Goal: Task Accomplishment & Management: Use online tool/utility

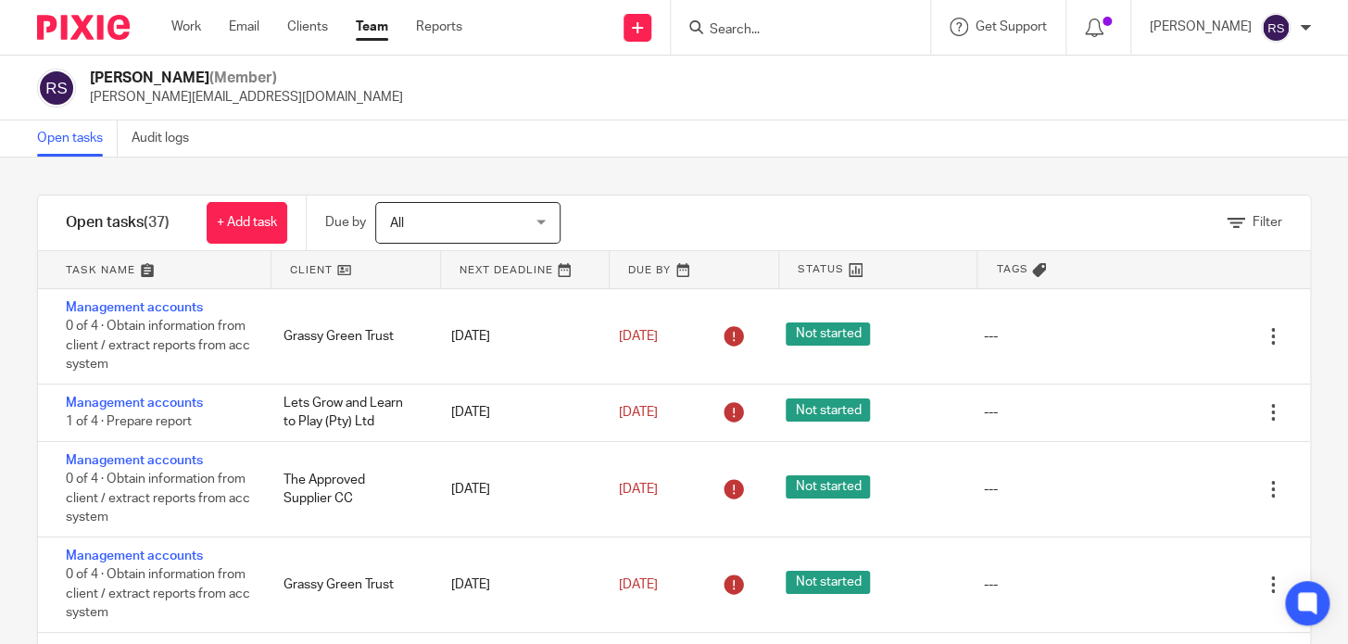
click at [778, 31] on input "Search" at bounding box center [791, 30] width 167 height 17
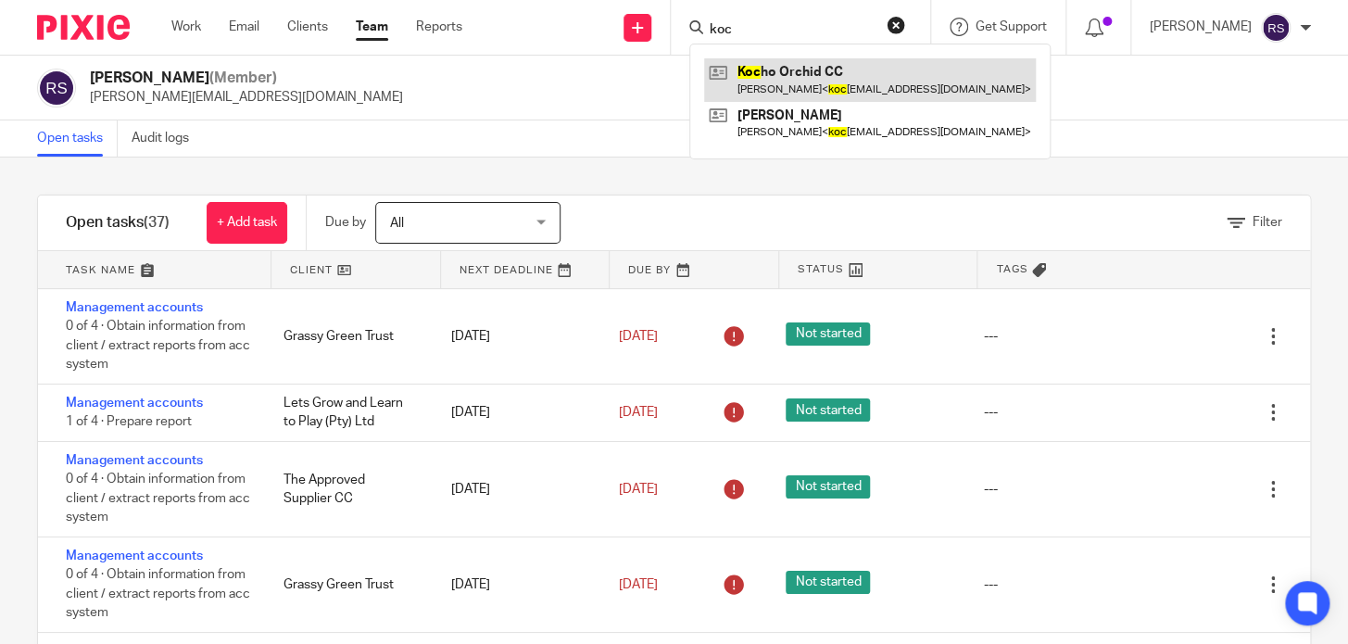
type input "koc"
drag, startPoint x: 795, startPoint y: 76, endPoint x: 784, endPoint y: 74, distance: 11.3
click at [784, 74] on link at bounding box center [870, 79] width 332 height 43
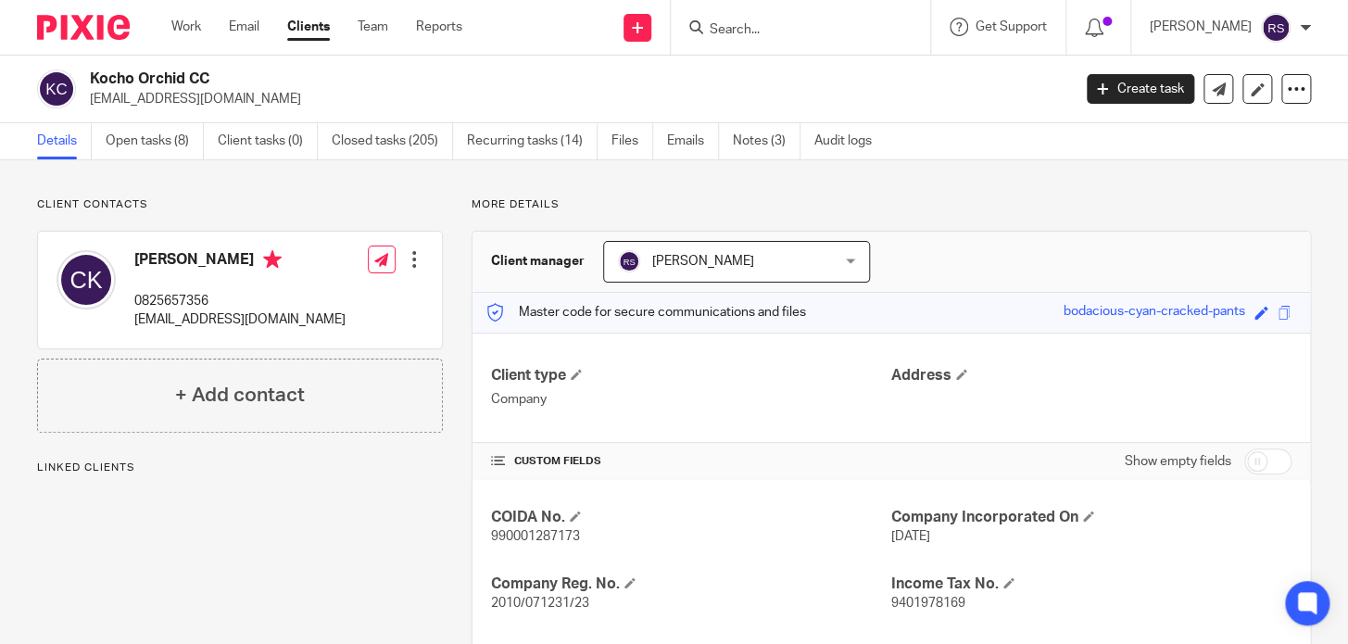
click at [803, 32] on input "Search" at bounding box center [791, 30] width 167 height 17
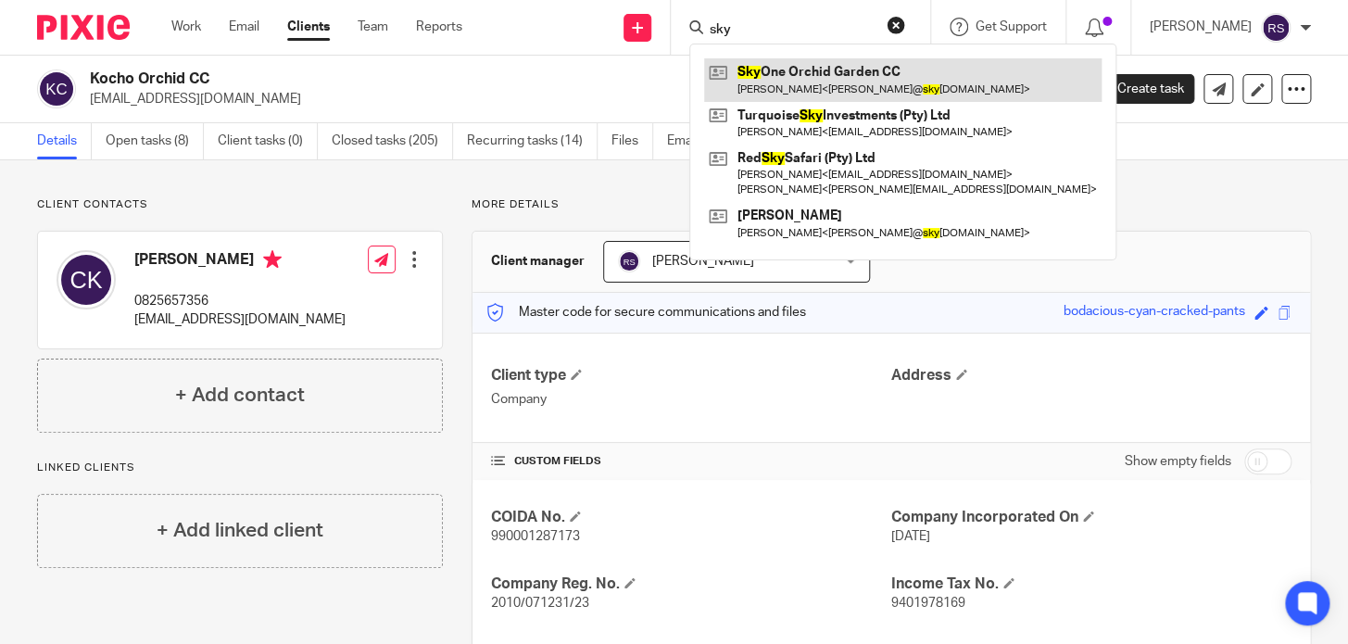
type input "sky"
click at [862, 67] on link at bounding box center [902, 79] width 397 height 43
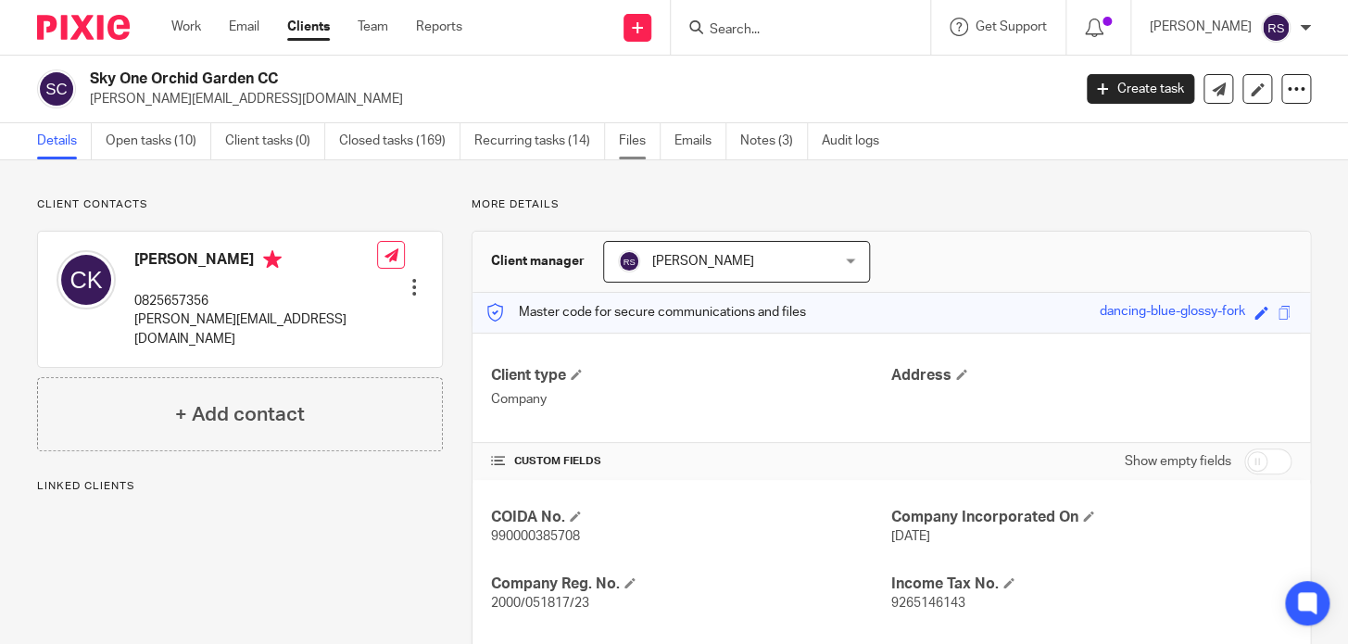
click at [649, 144] on link "Files" at bounding box center [640, 141] width 42 height 36
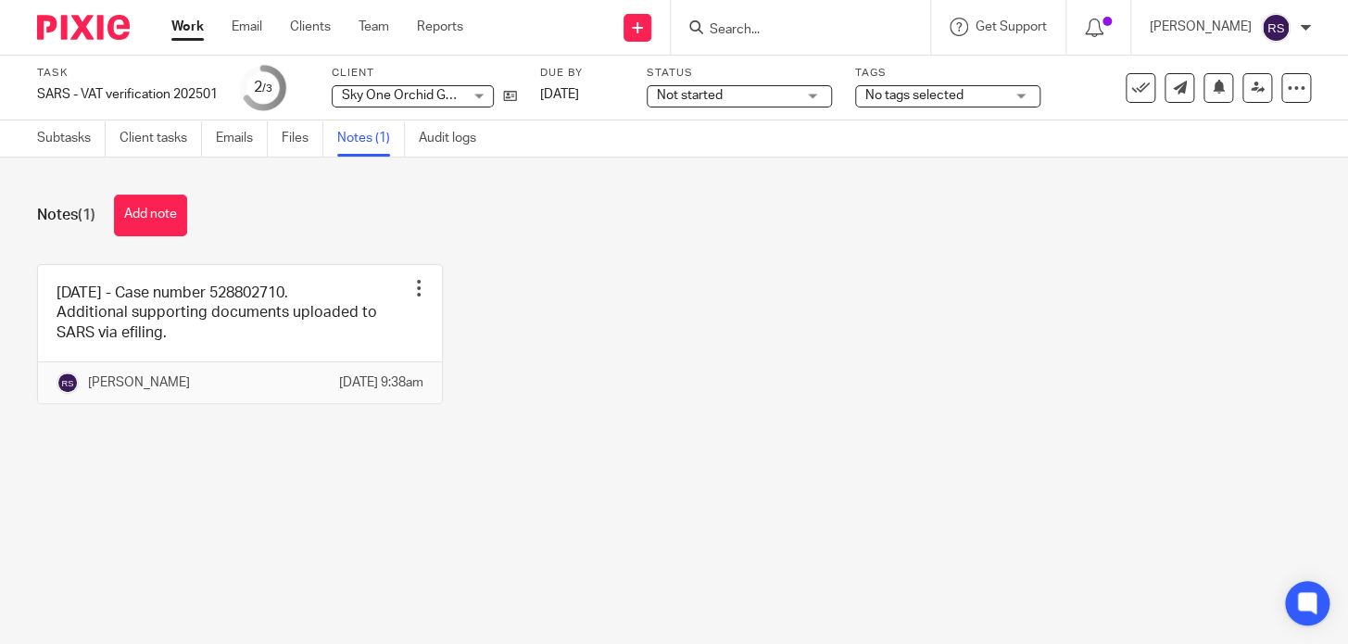
click at [390, 93] on span "Sky One Orchid Garden CC" at bounding box center [421, 95] width 158 height 13
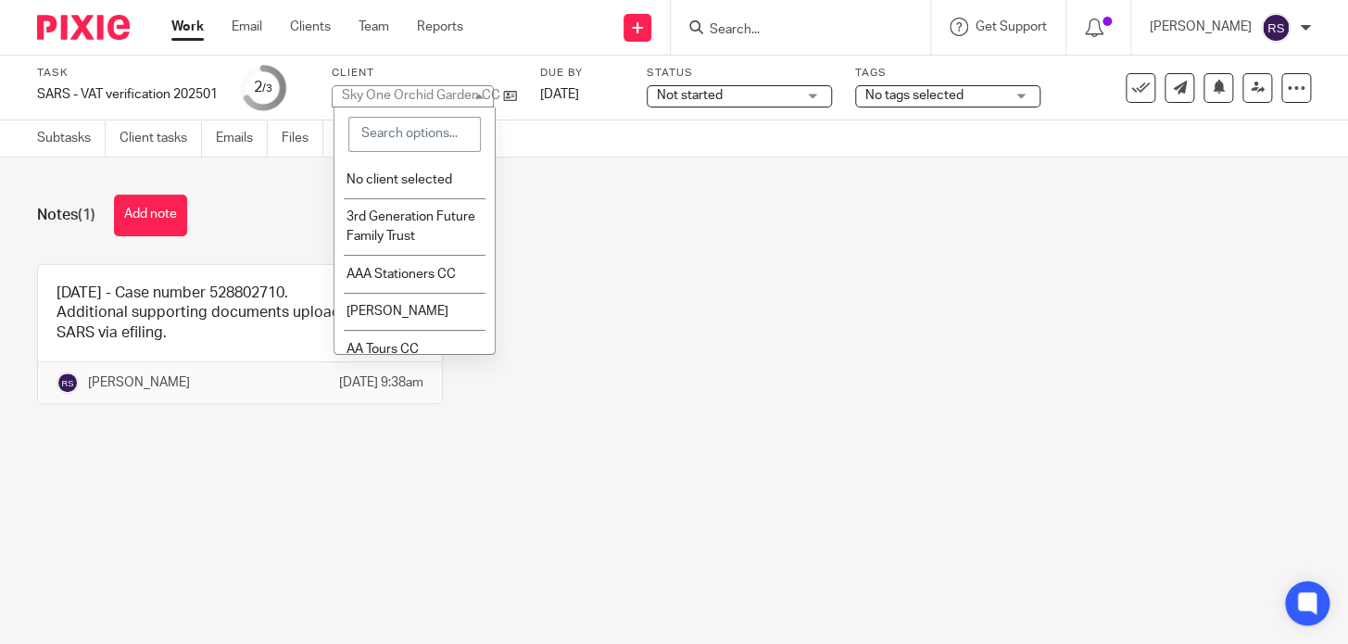
click at [390, 93] on div "Sky One Orchid Garden CC" at bounding box center [421, 95] width 158 height 13
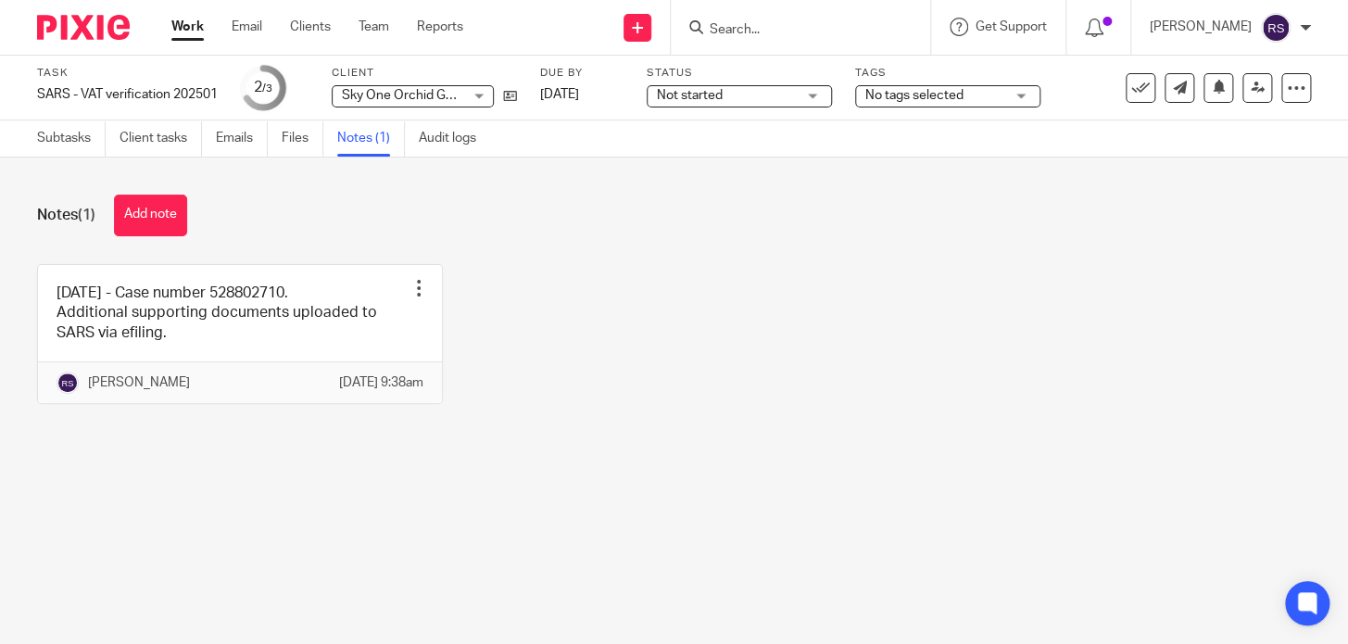
click at [445, 55] on div "Work Email Clients Team Reports Work Email Clients Team Reports Settings Send n…" at bounding box center [674, 28] width 1348 height 56
click at [390, 89] on span "Sky One Orchid Garden CC" at bounding box center [421, 95] width 158 height 13
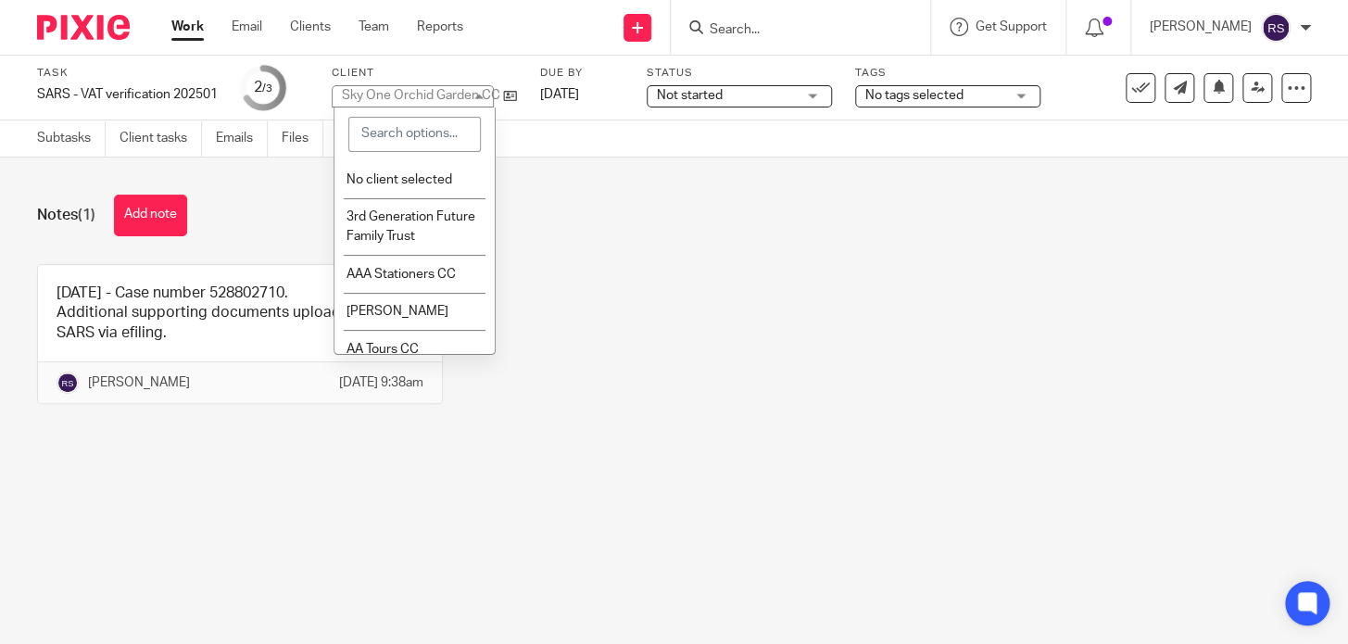
click at [797, 26] on input "Search" at bounding box center [791, 30] width 167 height 17
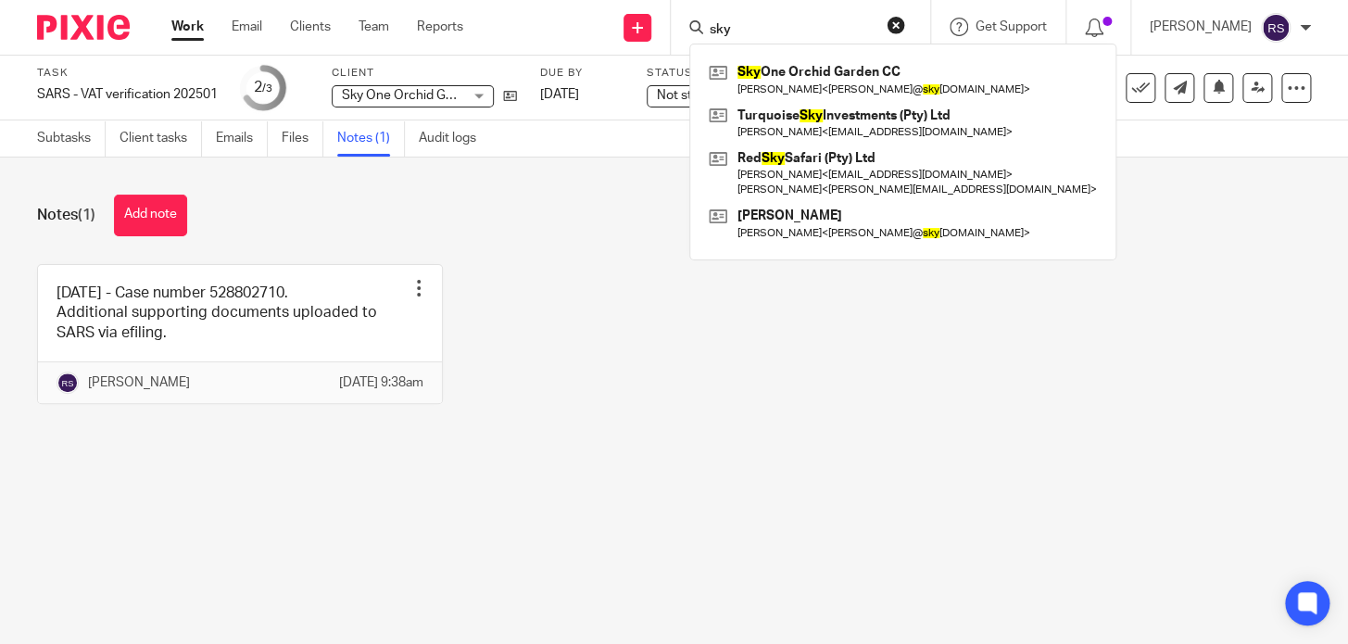
type input "sky"
click button "submit" at bounding box center [0, 0] width 0 height 0
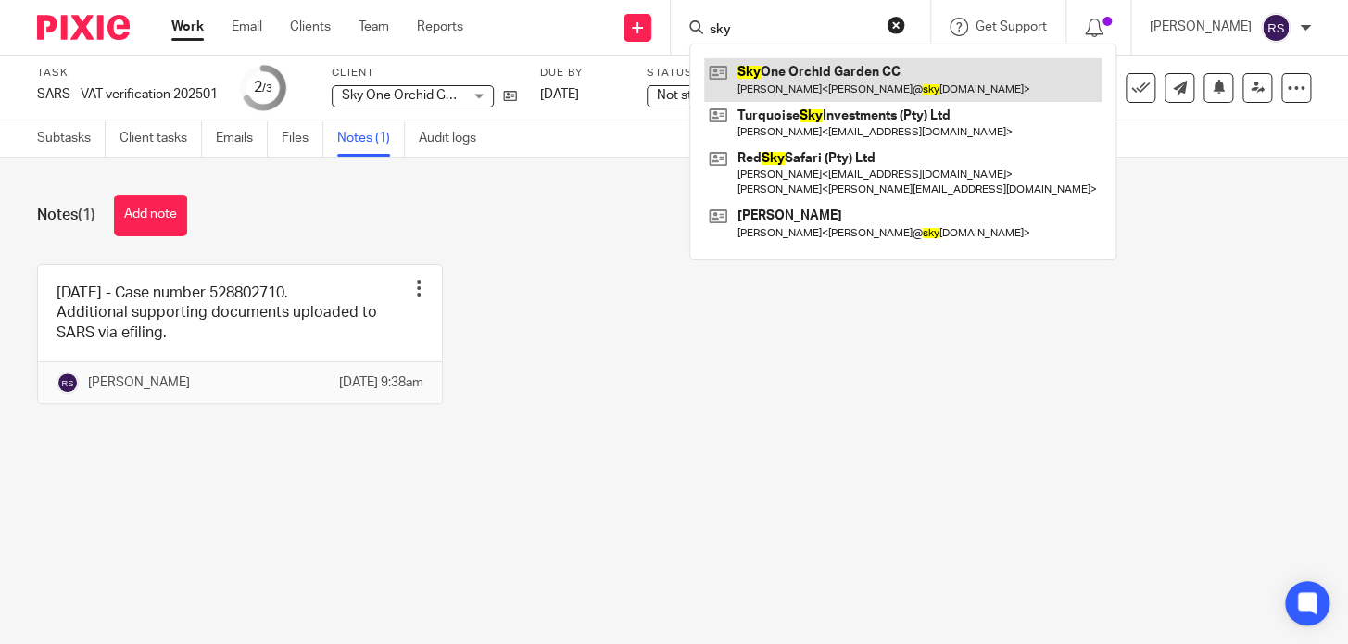
click at [865, 80] on link at bounding box center [902, 79] width 397 height 43
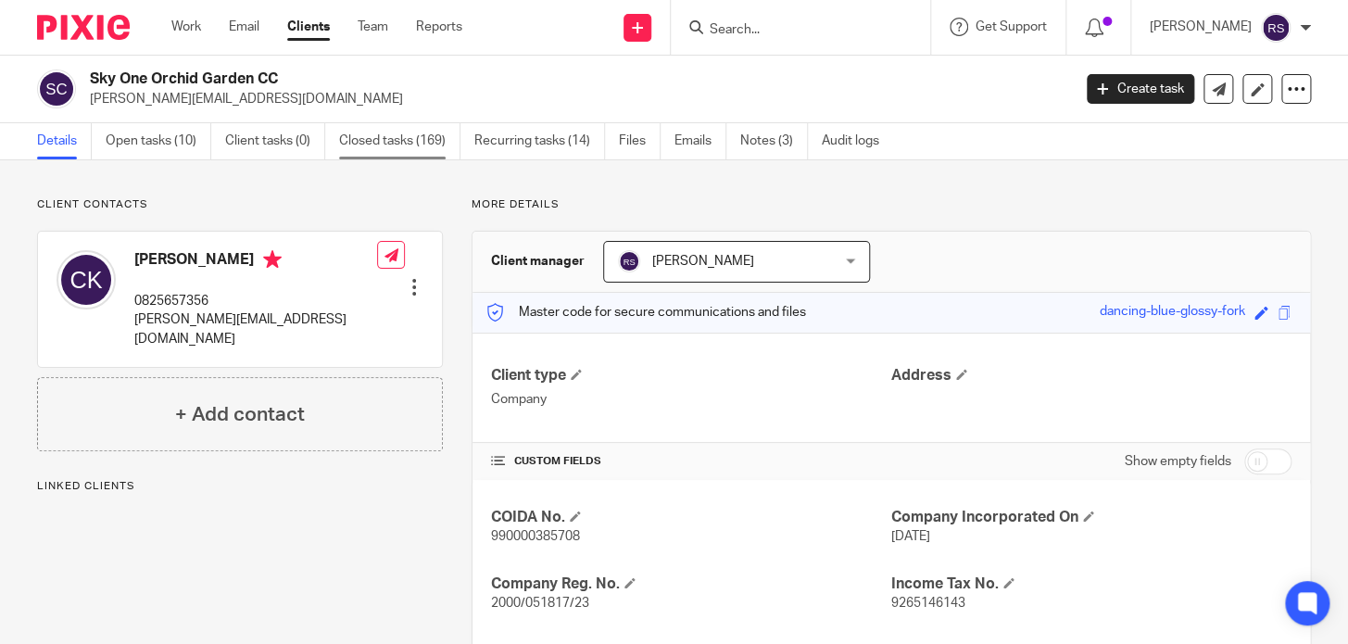
click at [363, 149] on link "Closed tasks (169)" at bounding box center [399, 141] width 121 height 36
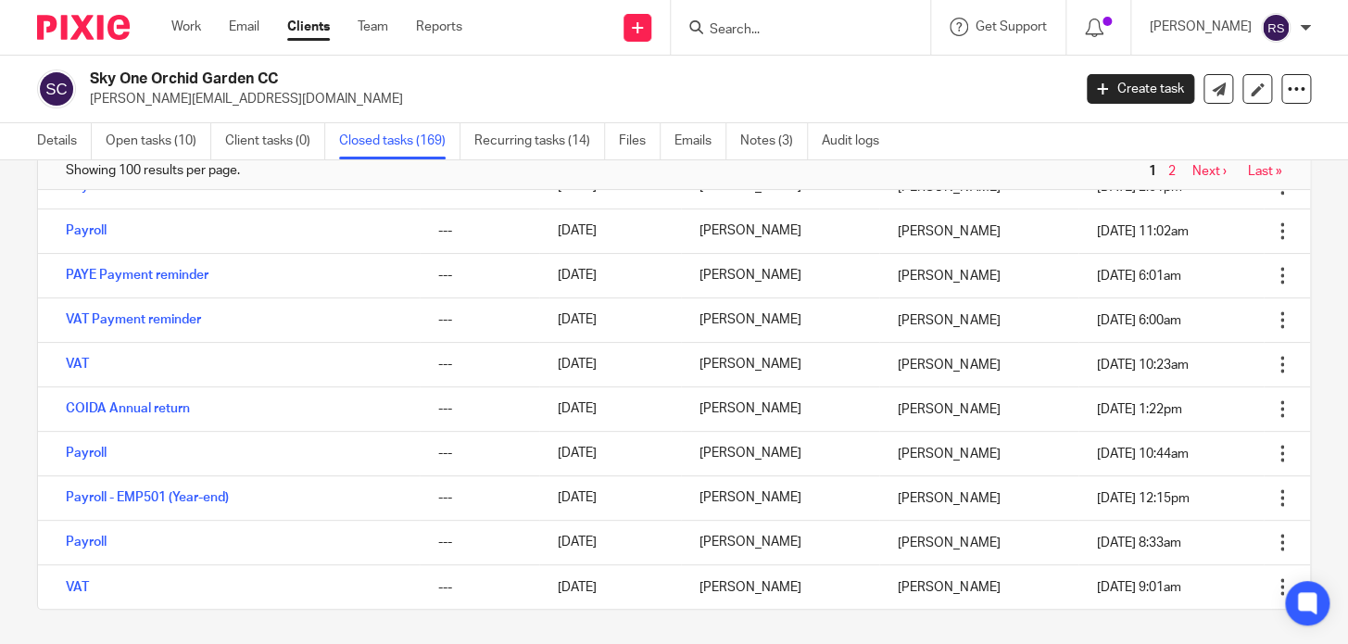
scroll to position [102, 0]
click at [1193, 167] on link "Next ›" at bounding box center [1209, 170] width 34 height 13
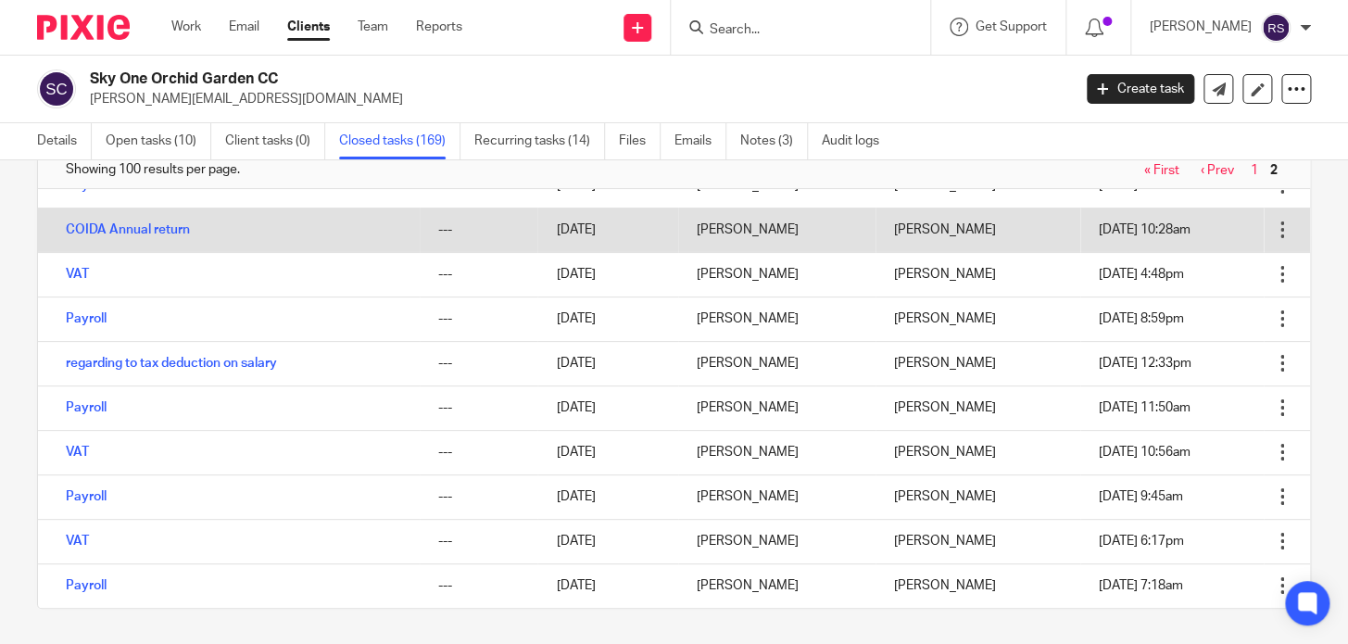
scroll to position [102, 0]
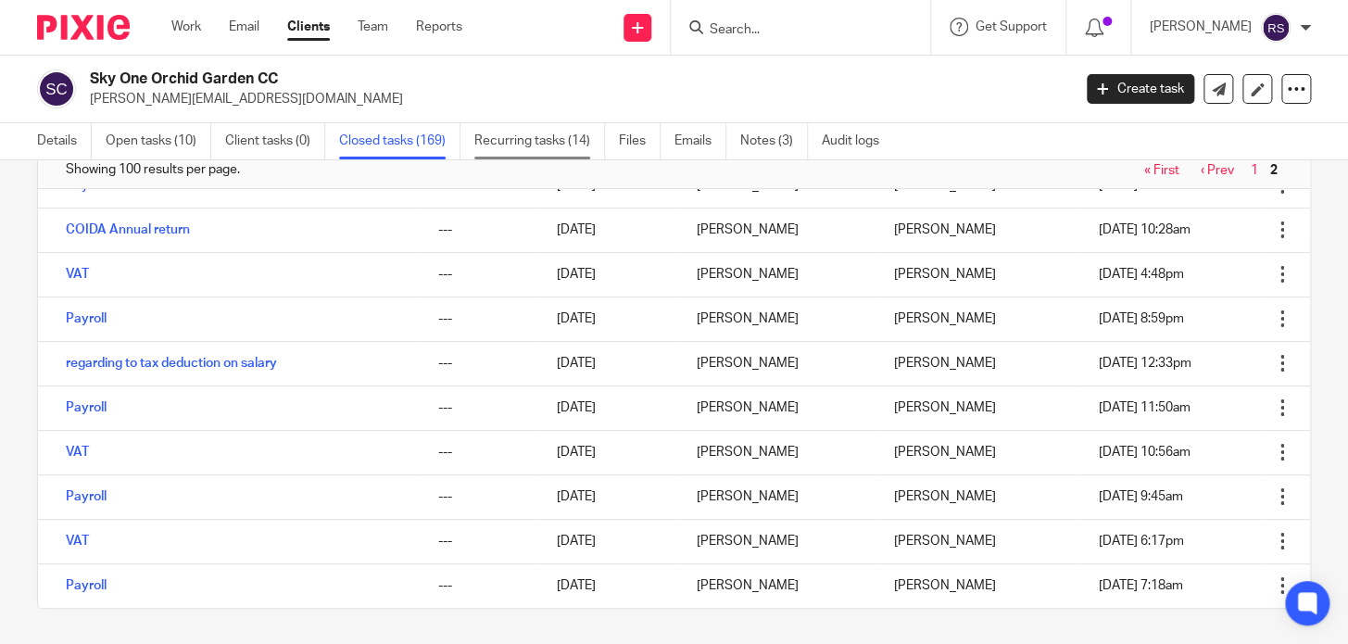
click at [558, 144] on link "Recurring tasks (14)" at bounding box center [539, 141] width 131 height 36
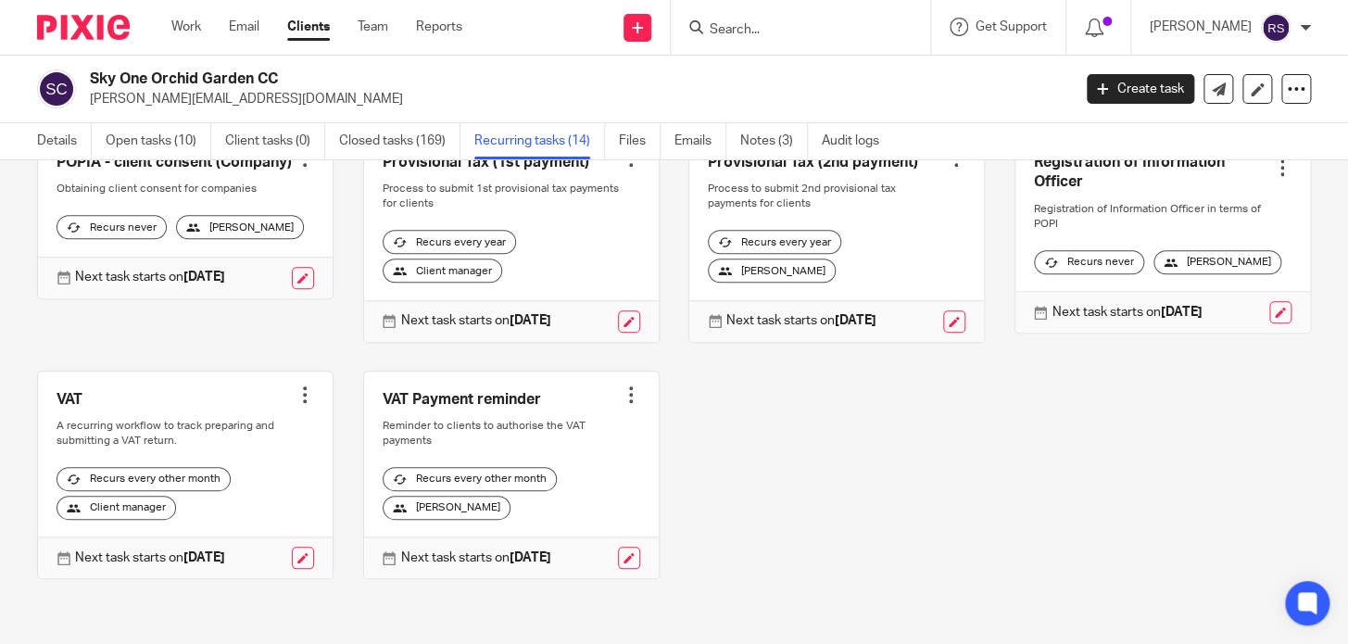
scroll to position [682, 0]
click at [130, 130] on link "Open tasks (10)" at bounding box center [159, 141] width 106 height 36
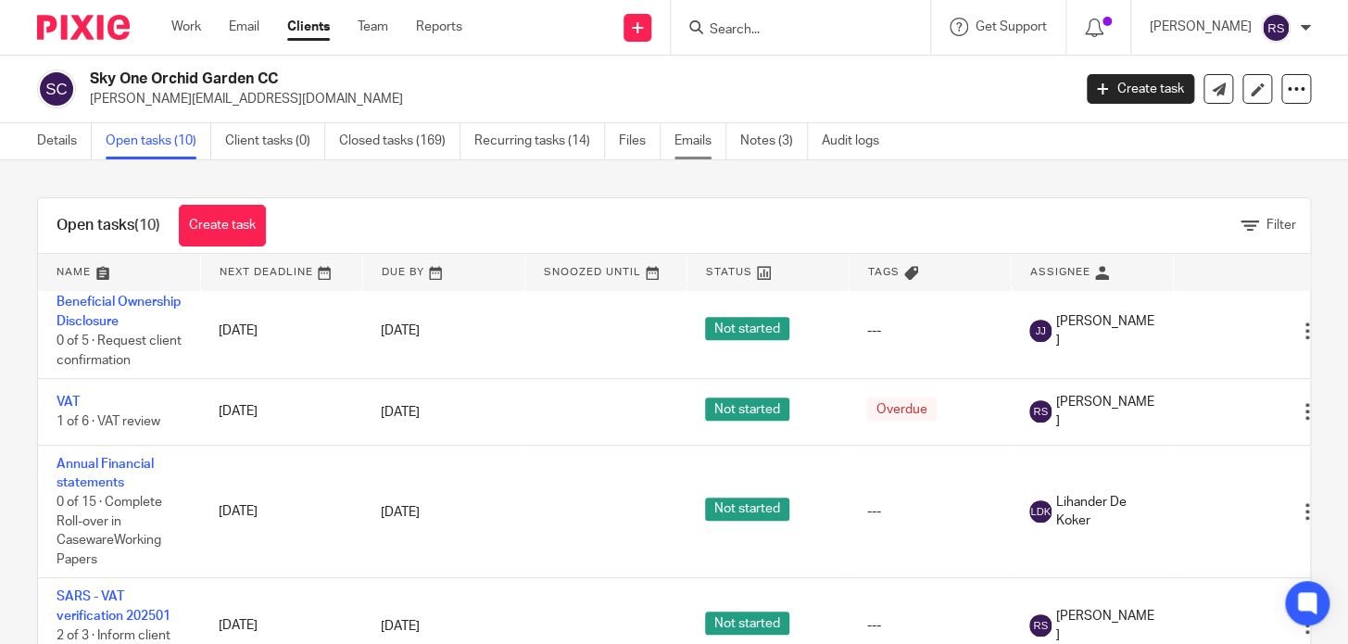
click at [681, 145] on link "Emails" at bounding box center [700, 141] width 52 height 36
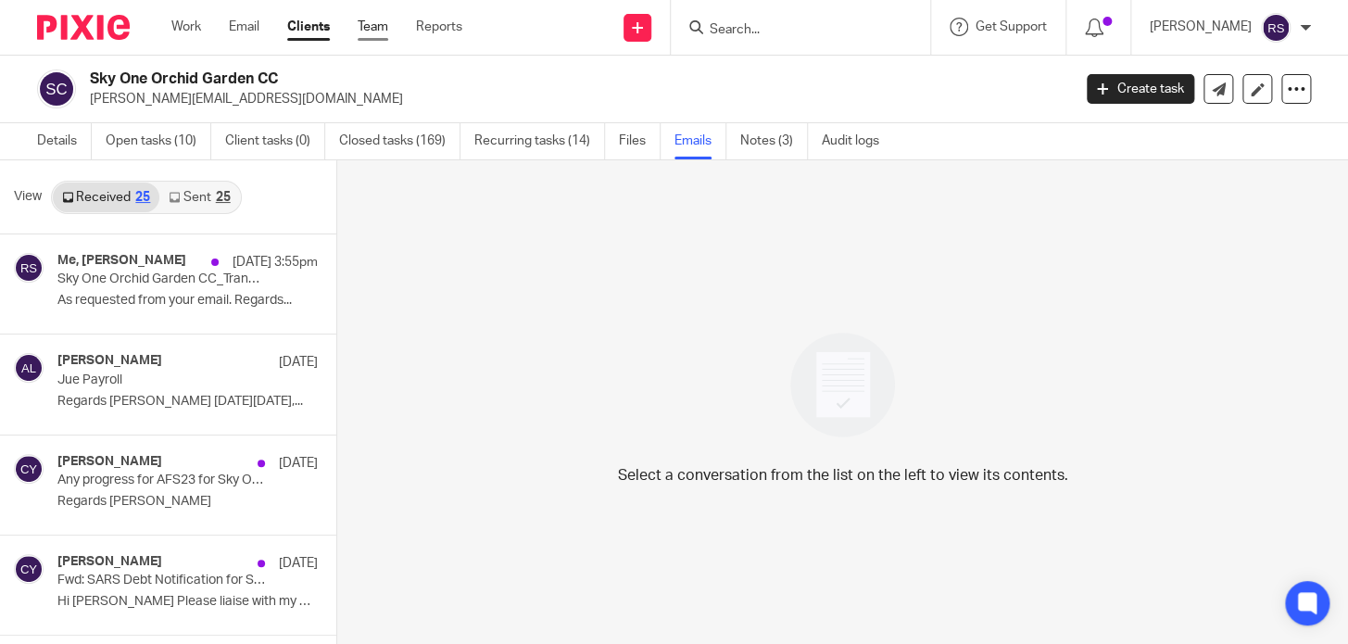
click at [374, 22] on link "Team" at bounding box center [372, 27] width 31 height 19
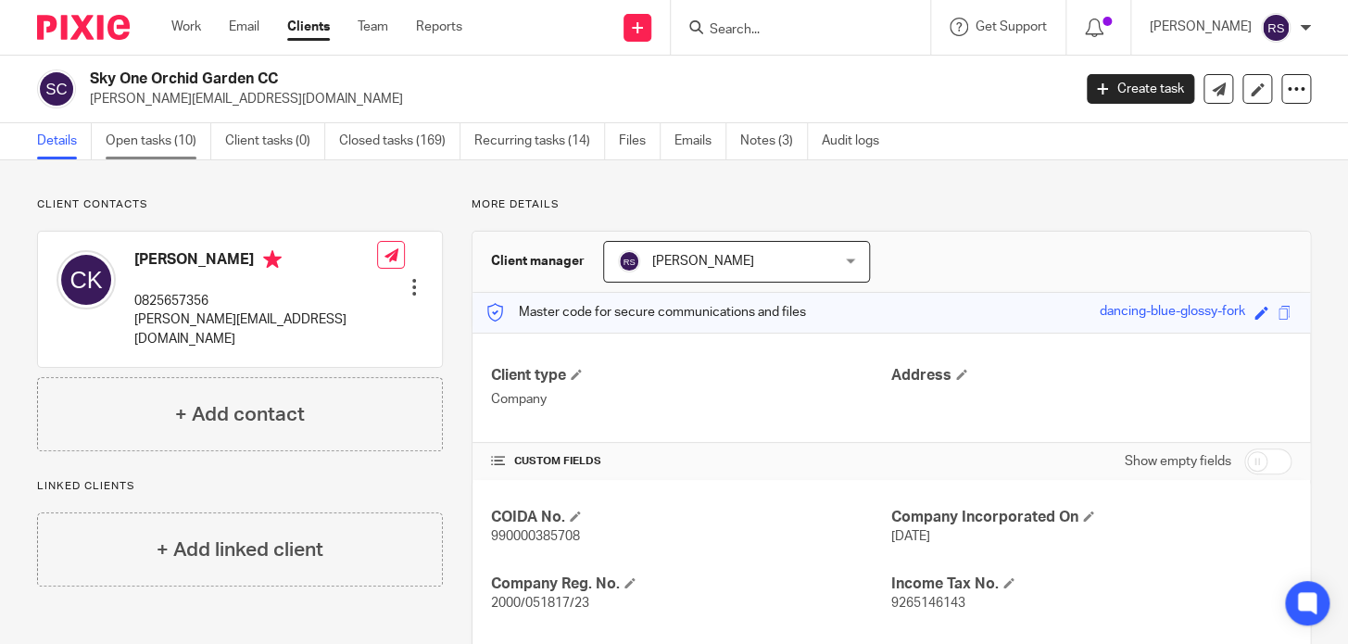
click at [168, 130] on link "Open tasks (10)" at bounding box center [159, 141] width 106 height 36
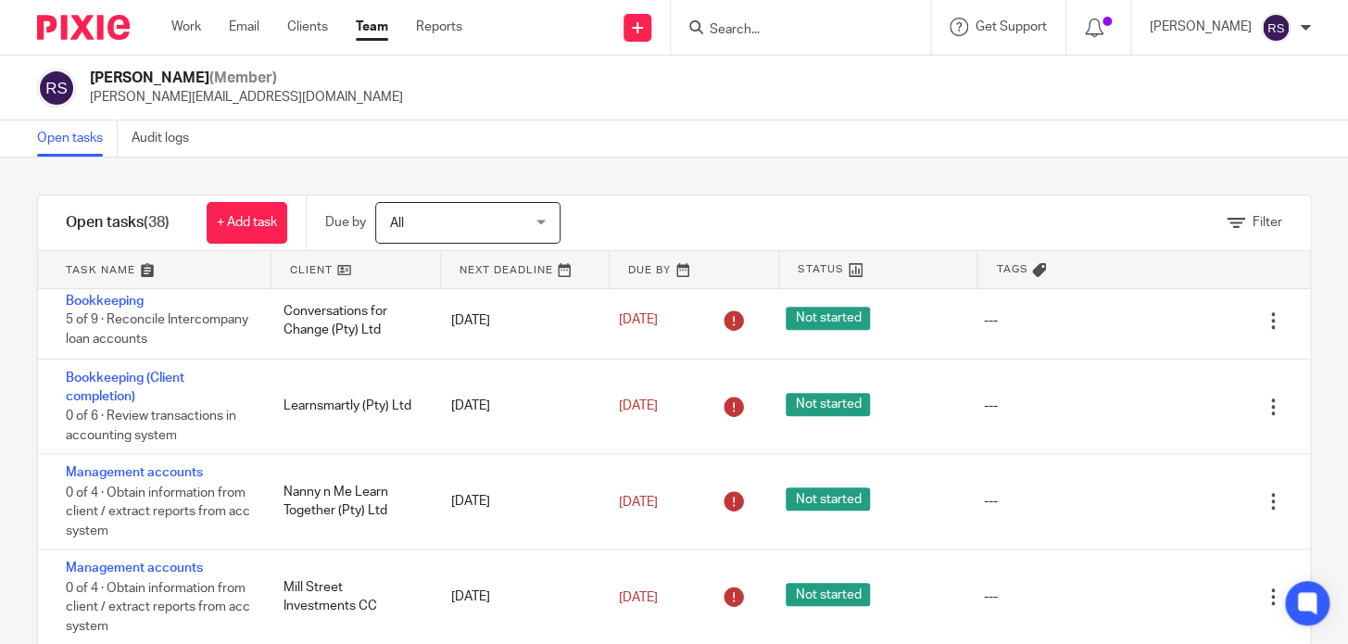
scroll to position [2506, 0]
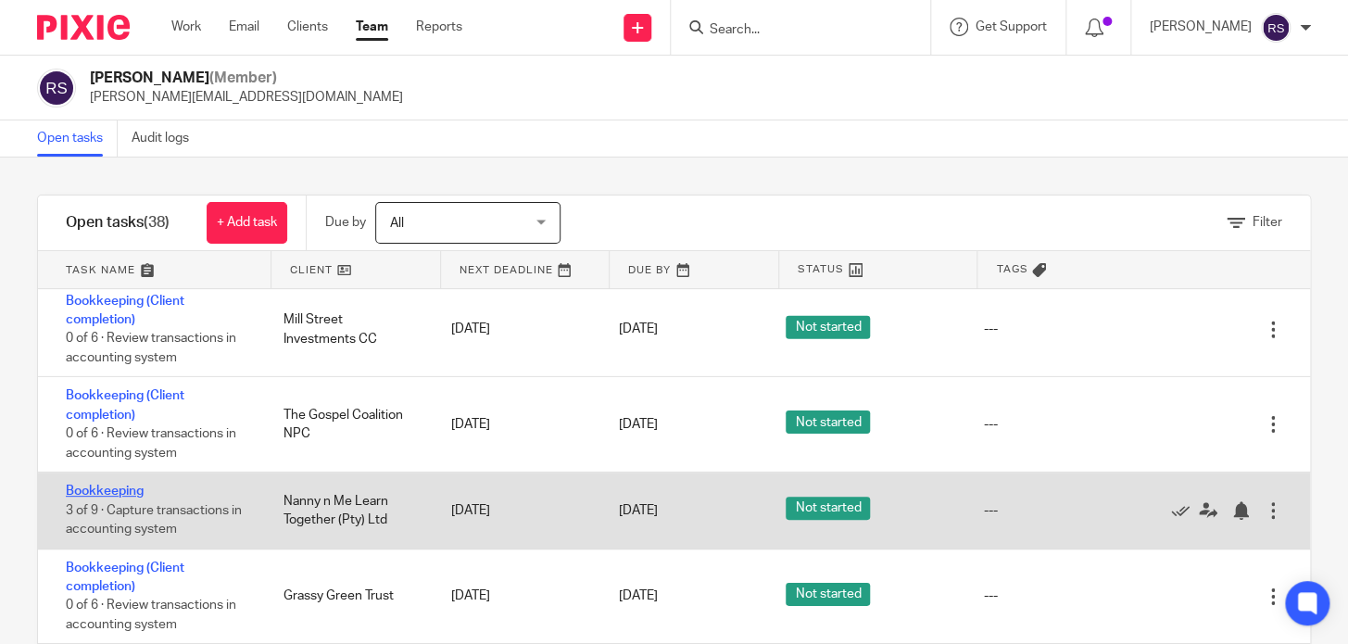
click at [112, 484] on link "Bookkeeping" at bounding box center [105, 490] width 78 height 13
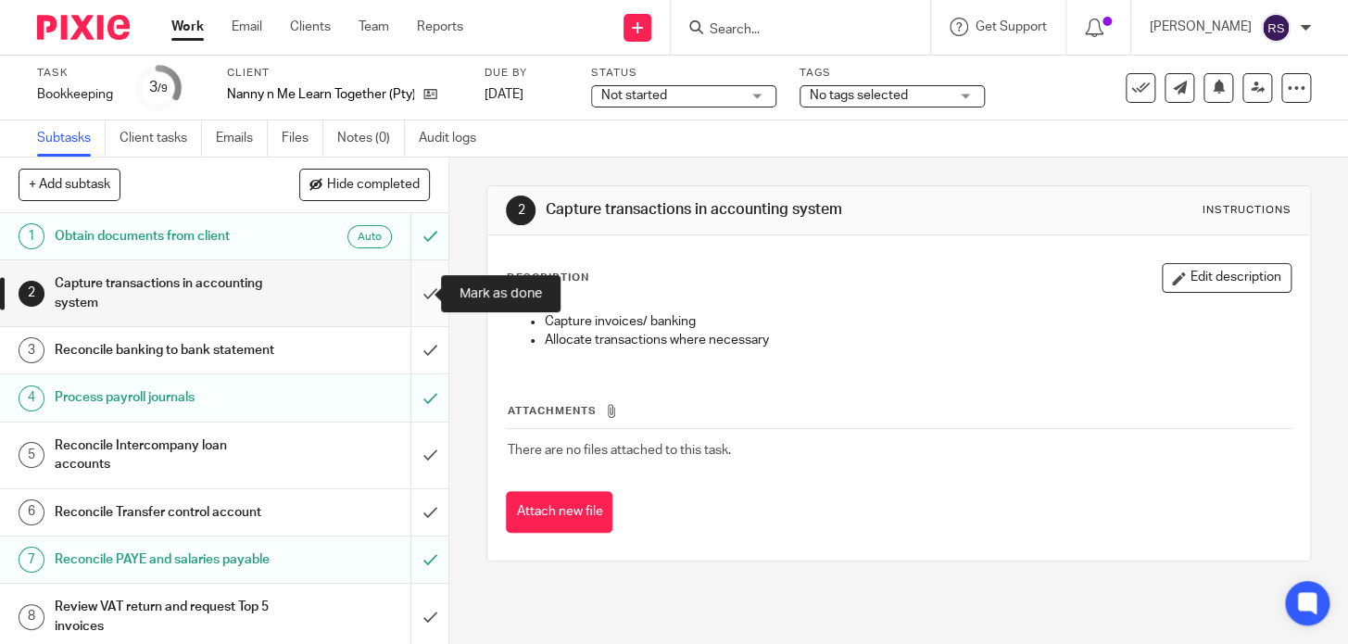
click at [414, 294] on input "submit" at bounding box center [224, 293] width 448 height 66
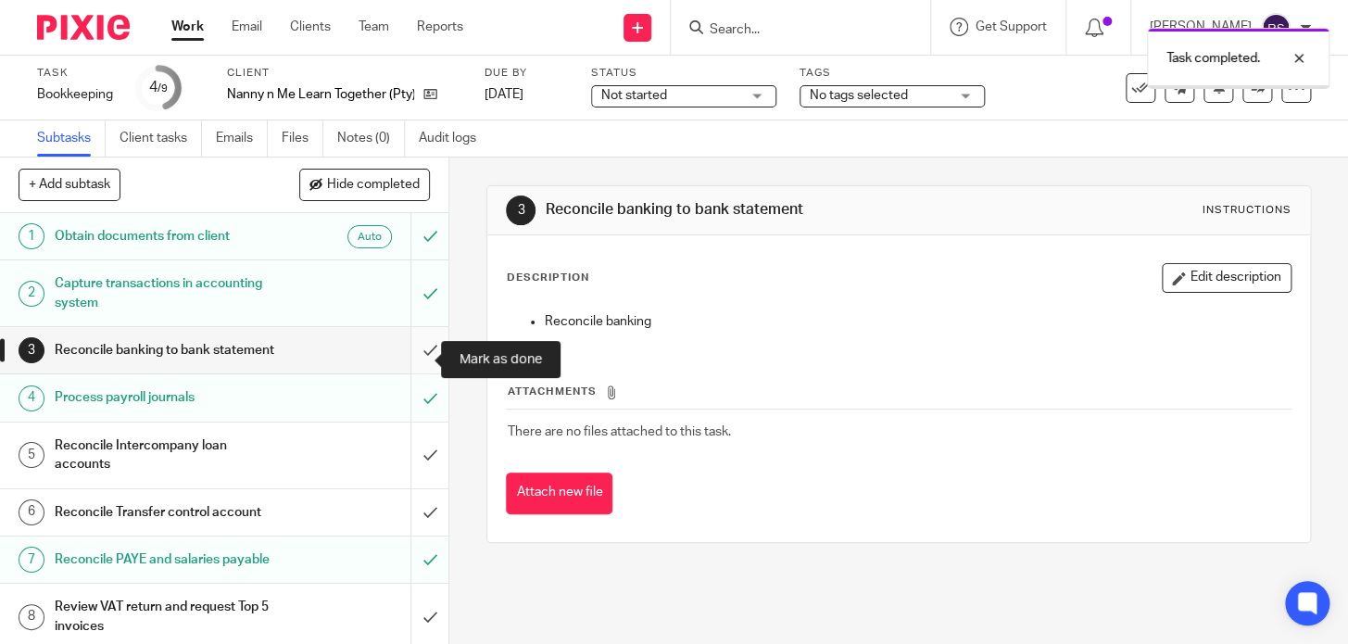
click at [416, 367] on input "submit" at bounding box center [224, 350] width 448 height 46
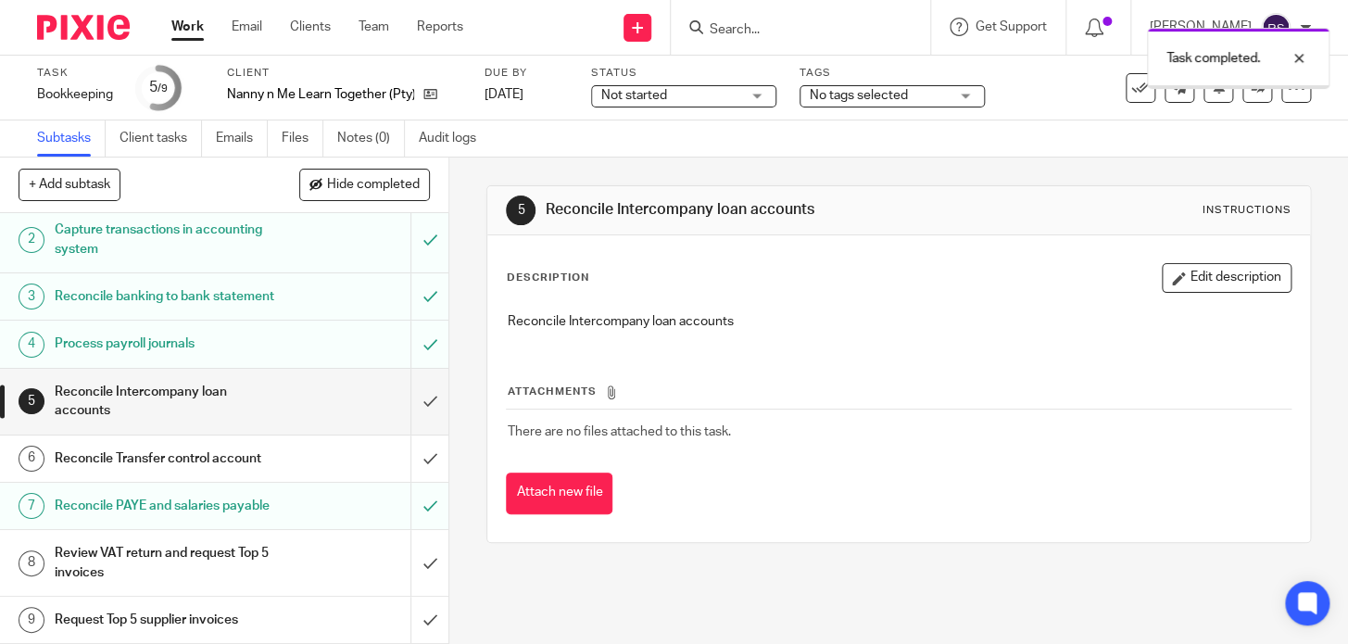
scroll to position [91, 0]
click at [407, 377] on input "submit" at bounding box center [224, 402] width 448 height 66
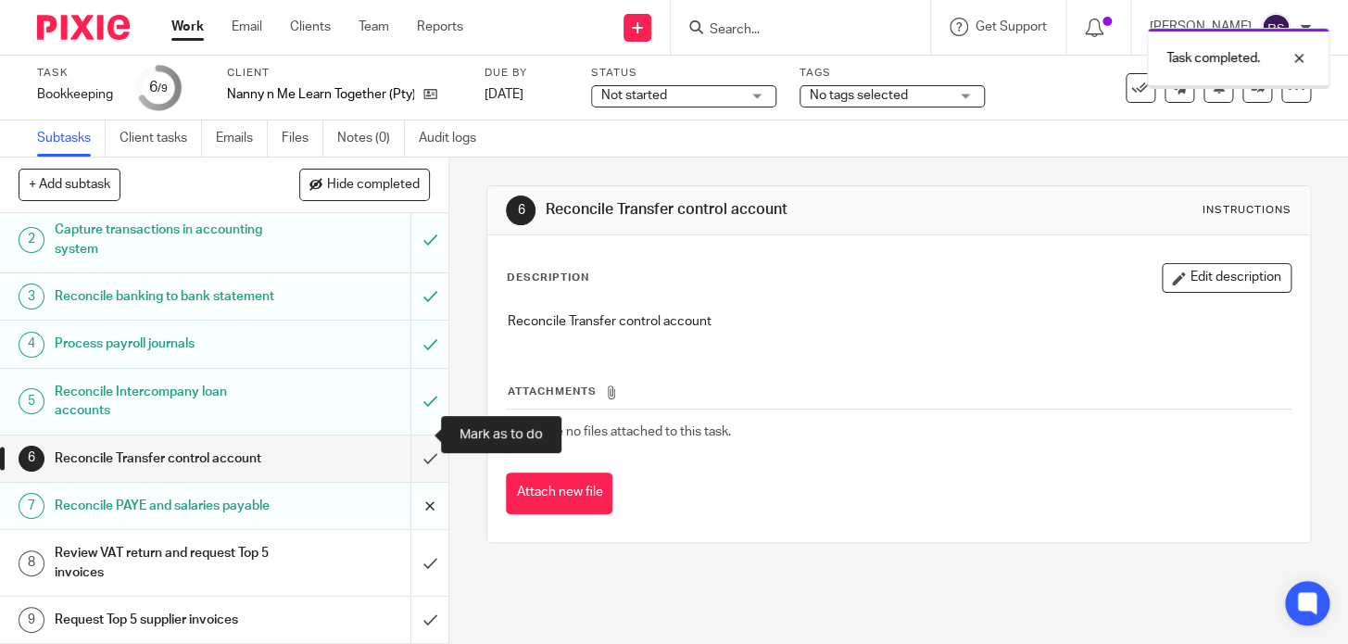
scroll to position [91, 0]
click at [406, 435] on input "submit" at bounding box center [224, 458] width 448 height 46
